Goal: Book appointment/travel/reservation

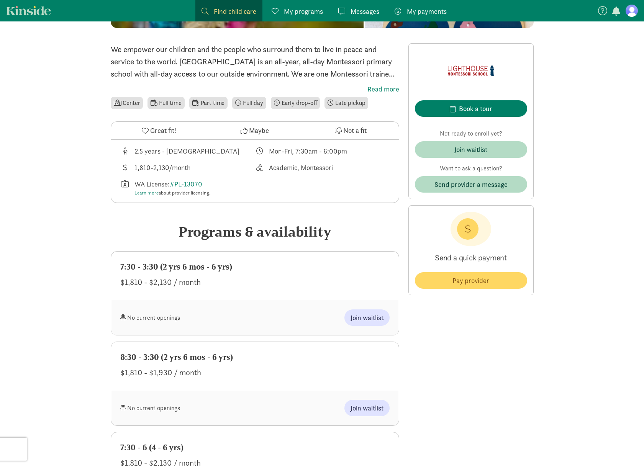
scroll to position [59, 0]
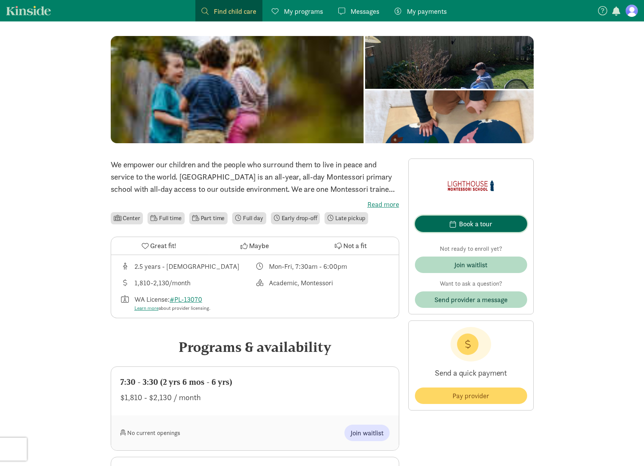
click at [476, 221] on div "Book a tour" at bounding box center [475, 224] width 33 height 10
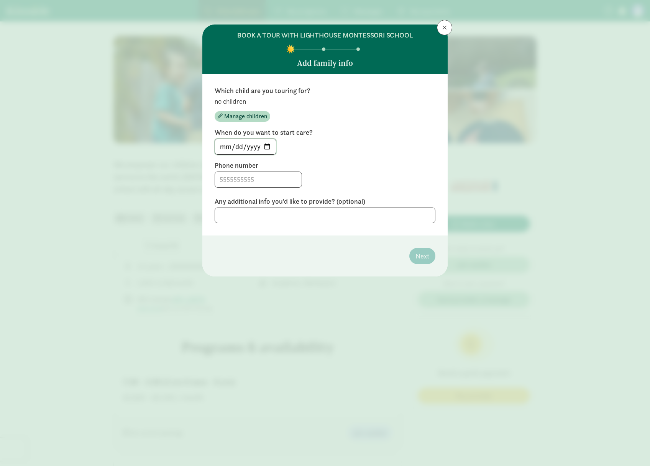
click at [270, 146] on input "[DATE]" at bounding box center [245, 146] width 61 height 15
click at [315, 144] on div "[DATE]" at bounding box center [324, 147] width 221 height 16
click at [239, 117] on span "Manage children" at bounding box center [245, 116] width 43 height 9
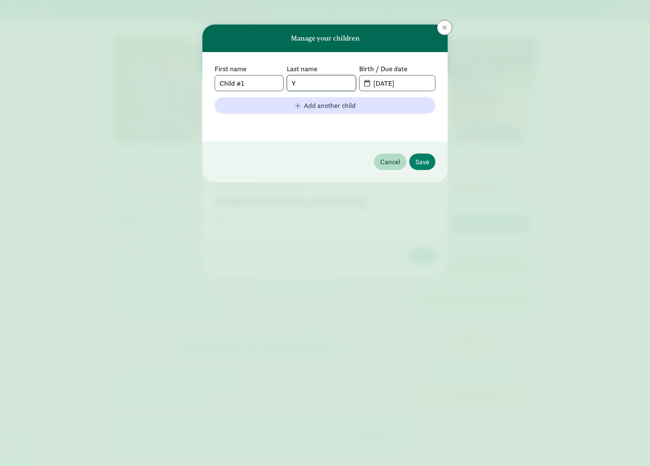
click at [308, 83] on input "Y" at bounding box center [321, 82] width 68 height 15
click at [415, 82] on input "[DATE]" at bounding box center [401, 82] width 66 height 15
drag, startPoint x: 390, startPoint y: 82, endPoint x: 384, endPoint y: 83, distance: 6.3
click at [384, 83] on input "[DATE]" at bounding box center [401, 82] width 66 height 15
type input "[DATE]"
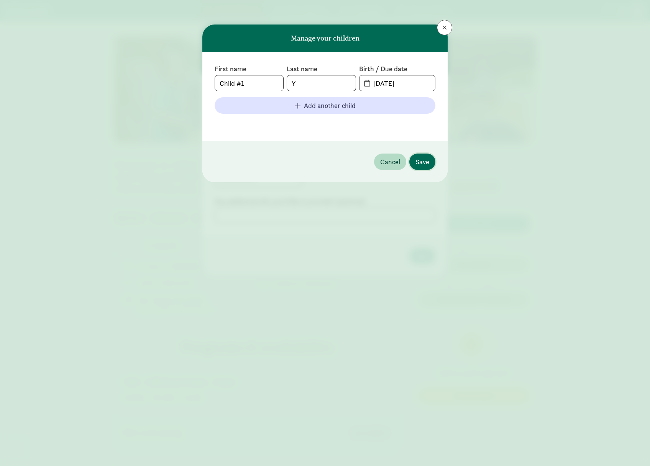
click at [423, 156] on button "Save" at bounding box center [422, 162] width 26 height 16
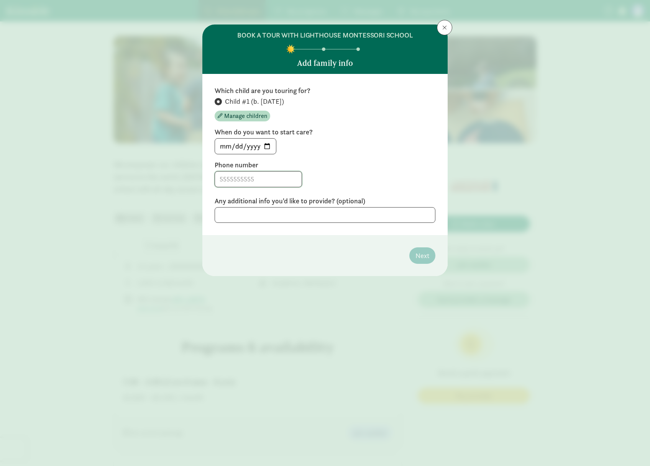
click at [267, 177] on input at bounding box center [258, 179] width 87 height 15
type input "8179335922"
click at [267, 147] on input "[DATE]" at bounding box center [245, 146] width 61 height 15
type input "[DATE]"
click at [310, 206] on div "Any additional info you'd like to provide? (optional)" at bounding box center [324, 209] width 221 height 26
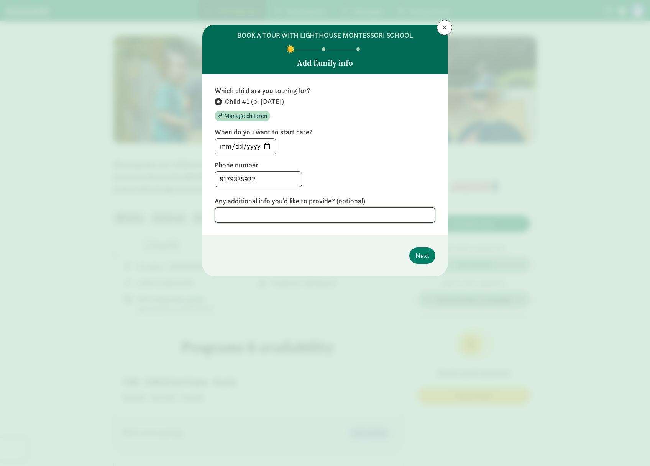
click at [322, 215] on textarea at bounding box center [324, 215] width 221 height 16
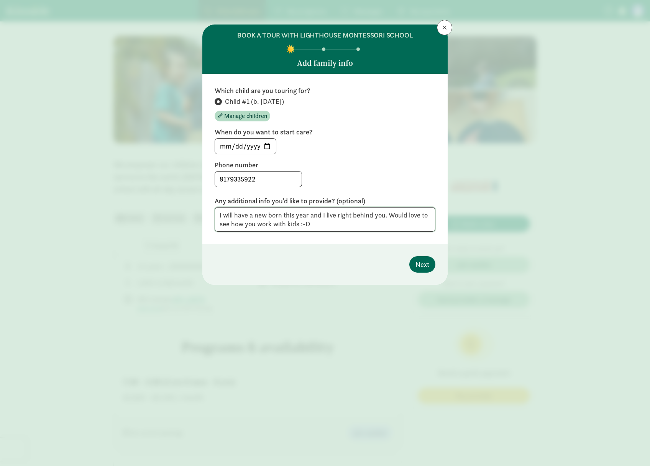
type textarea "I will have a new born this year and I live right behind you. Would love to see…"
click at [429, 262] on span "Next" at bounding box center [422, 264] width 14 height 10
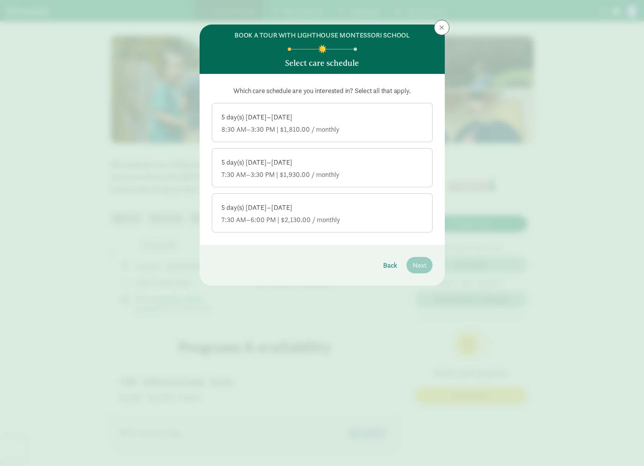
click at [340, 216] on div "7:30 AM–6:00 PM | $2,130.00 / monthly" at bounding box center [321, 219] width 201 height 9
click at [0, 0] on input "5 day(s) [DATE]–[DATE] 7:30 AM–6:00 PM | $2,130.00 / monthly" at bounding box center [0, 0] width 0 height 0
click at [416, 262] on span "Next" at bounding box center [420, 265] width 14 height 10
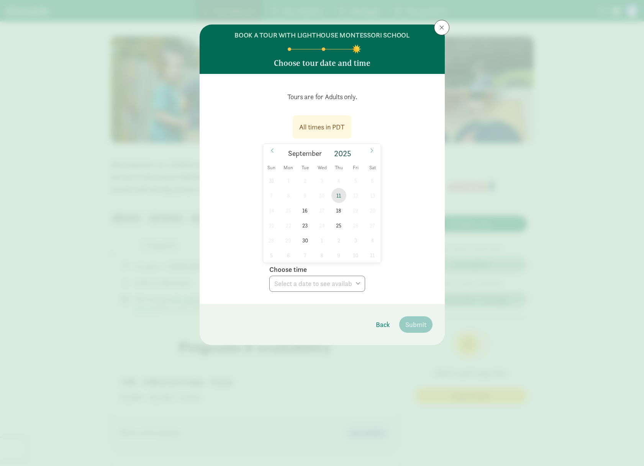
click at [337, 192] on span "11" at bounding box center [338, 195] width 15 height 15
click at [347, 282] on select "Choose time 09:30 AM" at bounding box center [317, 284] width 96 height 16
select select "[DATE]T09:30:00.000-07:00"
click at [269, 276] on select "Choose time 09:30 AM" at bounding box center [317, 284] width 96 height 16
click at [415, 323] on span "Submit" at bounding box center [415, 324] width 21 height 10
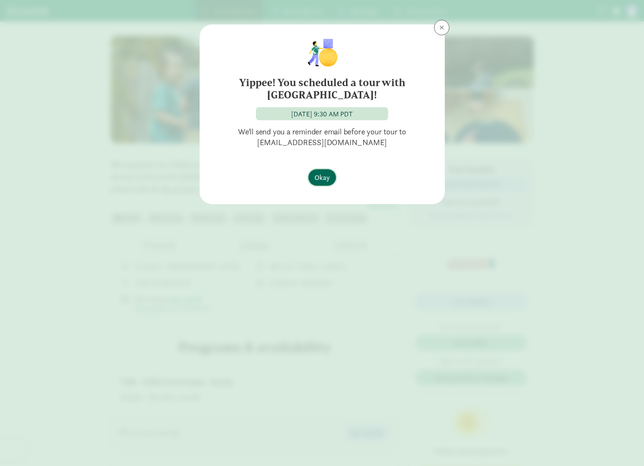
click at [325, 175] on span "Okay" at bounding box center [321, 177] width 15 height 10
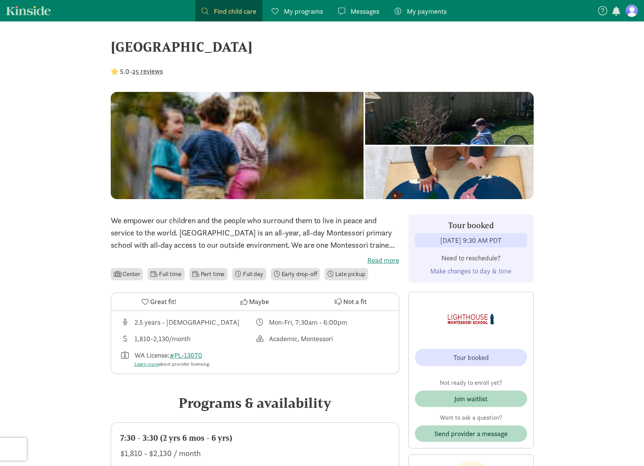
scroll to position [0, 0]
